Goal: Information Seeking & Learning: Learn about a topic

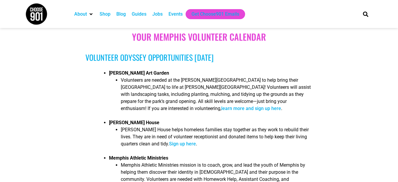
scroll to position [379, 0]
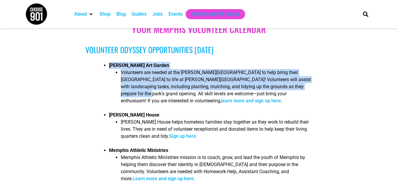
drag, startPoint x: 109, startPoint y: 66, endPoint x: 296, endPoint y: 87, distance: 188.7
copy li "[PERSON_NAME] Art Garden Volunteers are needed at the [PERSON_NAME][GEOGRAPHIC_…"
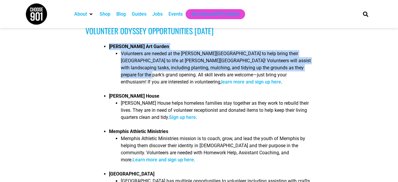
scroll to position [417, 0]
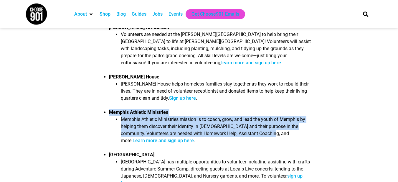
drag, startPoint x: 108, startPoint y: 111, endPoint x: 278, endPoint y: 133, distance: 171.3
copy li "Memphis Athletic Ministries Memphis Athletic Ministries mission is to coach, gr…"
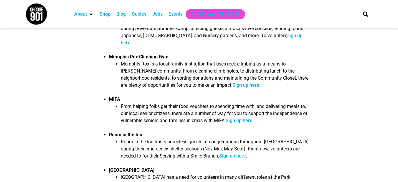
scroll to position [561, 0]
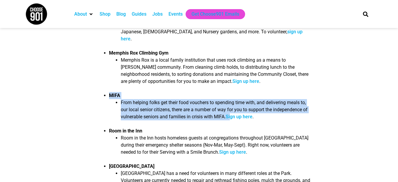
drag, startPoint x: 109, startPoint y: 88, endPoint x: 230, endPoint y: 109, distance: 121.8
click at [230, 109] on li "MIFA From helping folks get their food vouchers to spending time with, and deli…" at bounding box center [210, 109] width 203 height 35
drag, startPoint x: 230, startPoint y: 109, endPoint x: 225, endPoint y: 109, distance: 5.0
click at [225, 109] on li "From helping folks get their food vouchers to spending time with, and deliverin…" at bounding box center [217, 111] width 192 height 25
drag, startPoint x: 104, startPoint y: 86, endPoint x: 224, endPoint y: 108, distance: 121.8
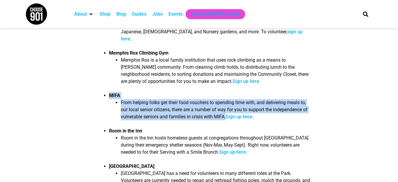
click at [224, 108] on li "MIFA From helping folks get their food vouchers to spending time with, and deli…" at bounding box center [210, 109] width 203 height 35
copy li "MIFA From helping folks get their food vouchers to spending time with, and deli…"
